Goal: Find specific page/section: Find specific page/section

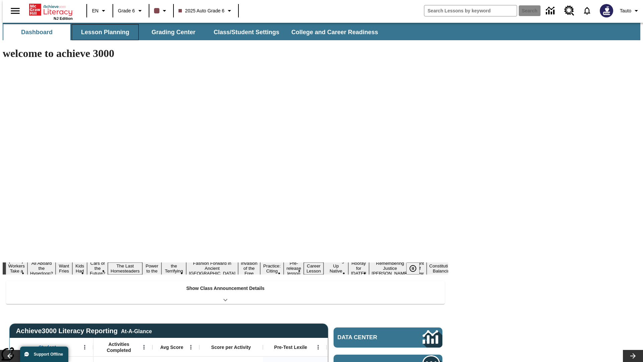
click at [102, 32] on button "Lesson Planning" at bounding box center [105, 32] width 67 height 16
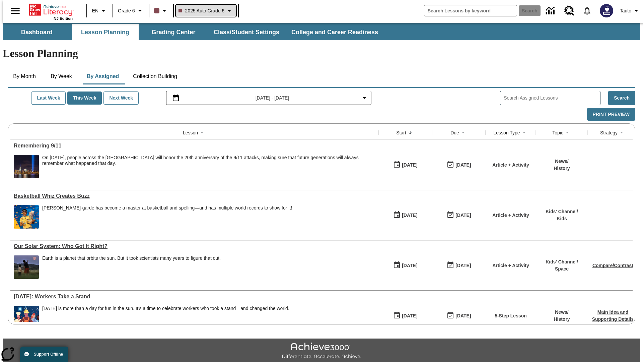
click at [205, 11] on span "2025 Auto Grade 6" at bounding box center [201, 10] width 46 height 7
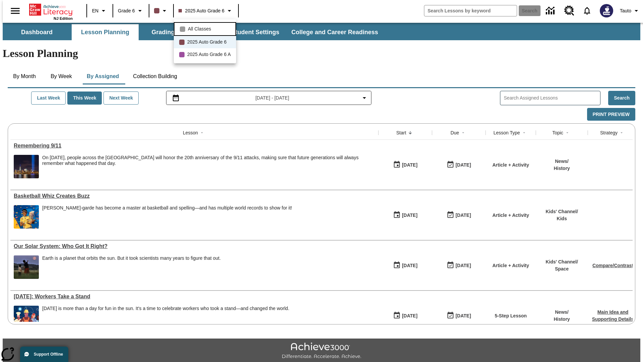
click at [206, 28] on span "All Classes" at bounding box center [199, 28] width 23 height 7
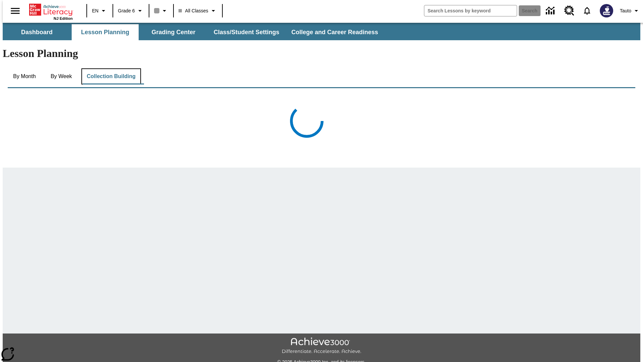
click at [110, 68] on button "Collection Building" at bounding box center [111, 76] width 60 height 16
